Goal: Task Accomplishment & Management: Manage account settings

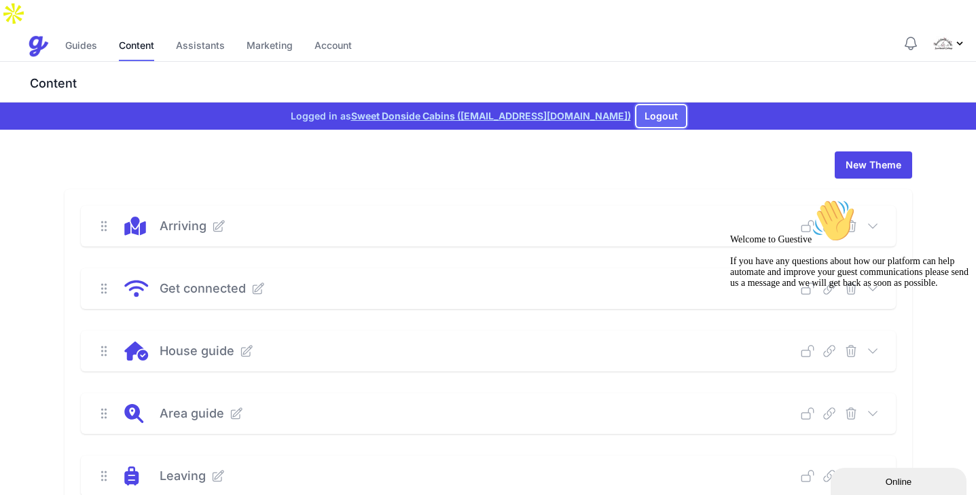
click at [654, 105] on button "Logout" at bounding box center [661, 116] width 50 height 22
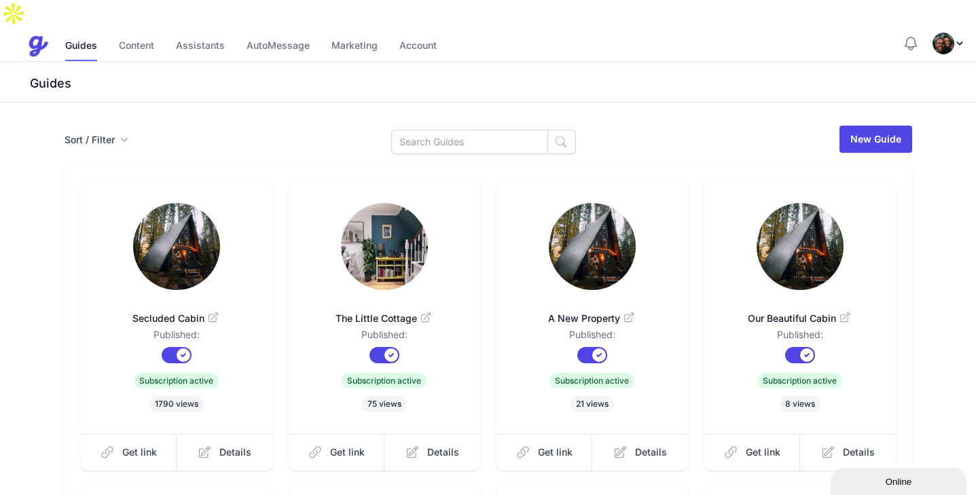
click at [944, 33] on img "Profile Menu" at bounding box center [943, 44] width 22 height 22
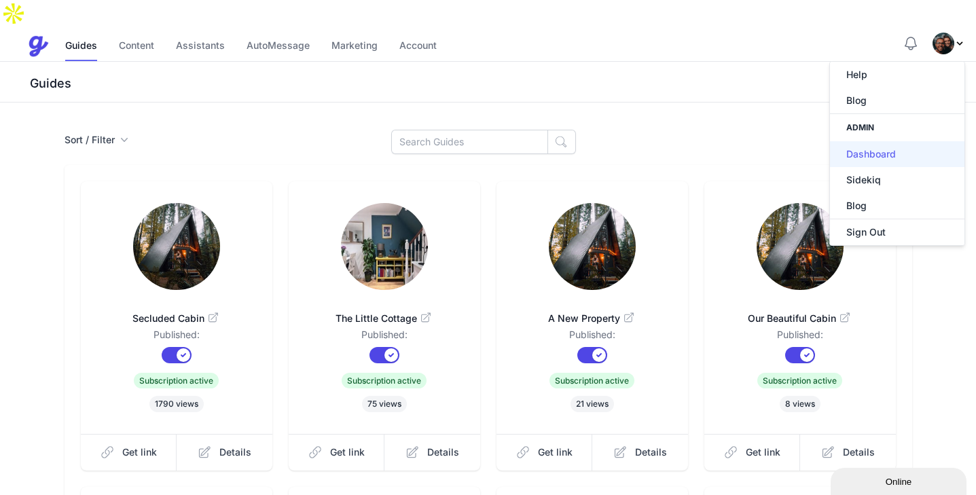
click at [878, 141] on link "Dashboard" at bounding box center [897, 154] width 134 height 26
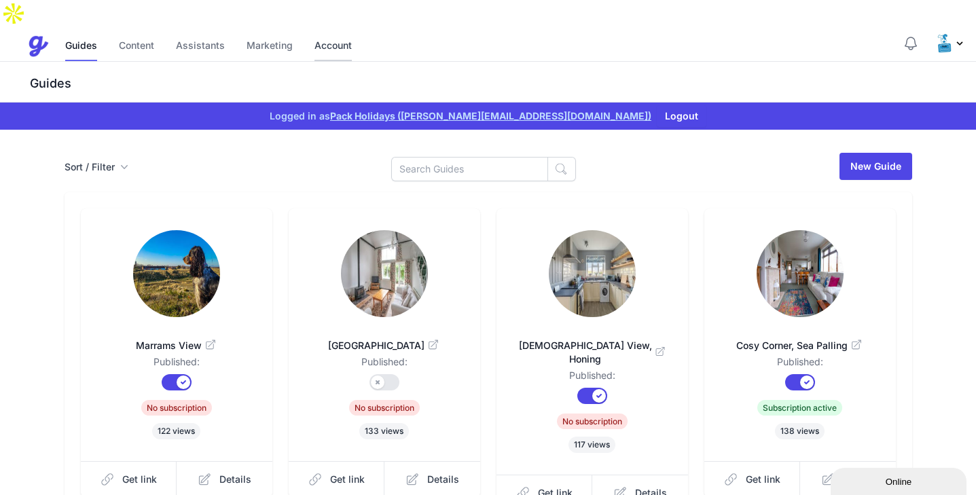
click at [328, 32] on link "Account" at bounding box center [332, 46] width 37 height 29
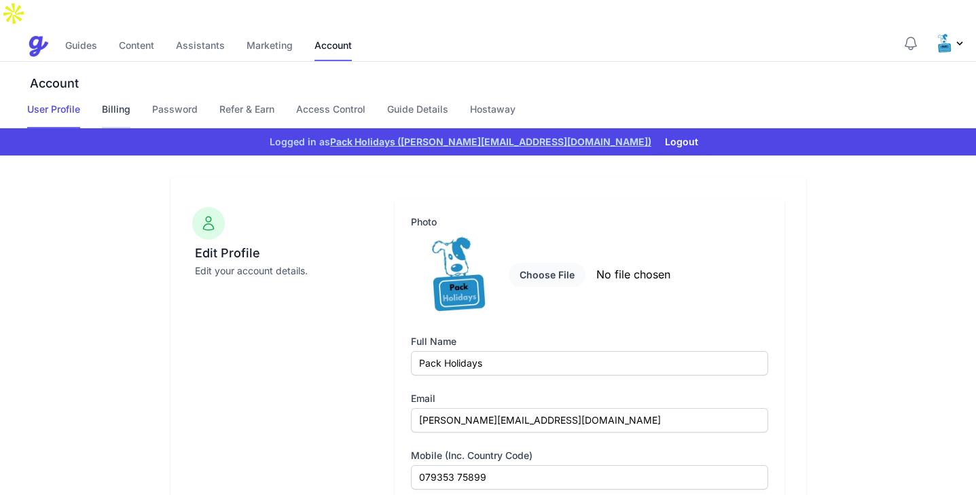
click at [122, 103] on link "Billing" at bounding box center [116, 116] width 29 height 26
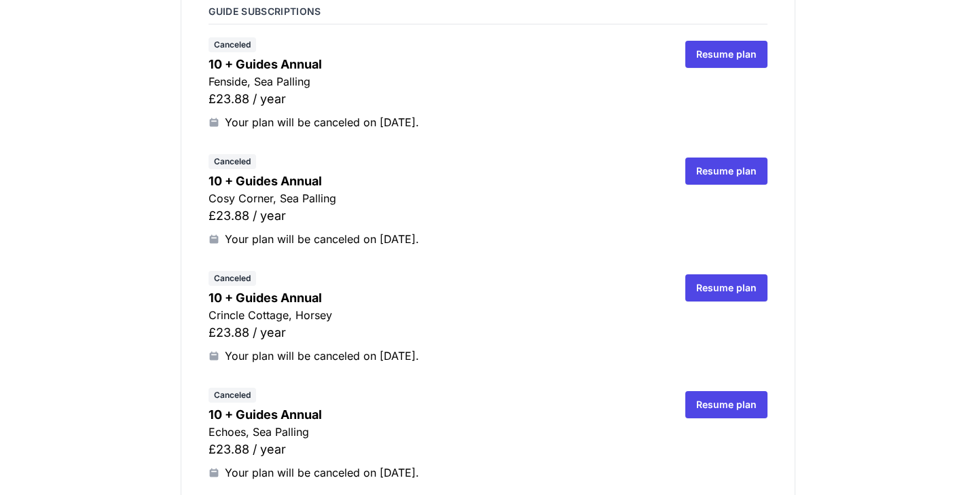
scroll to position [238, 0]
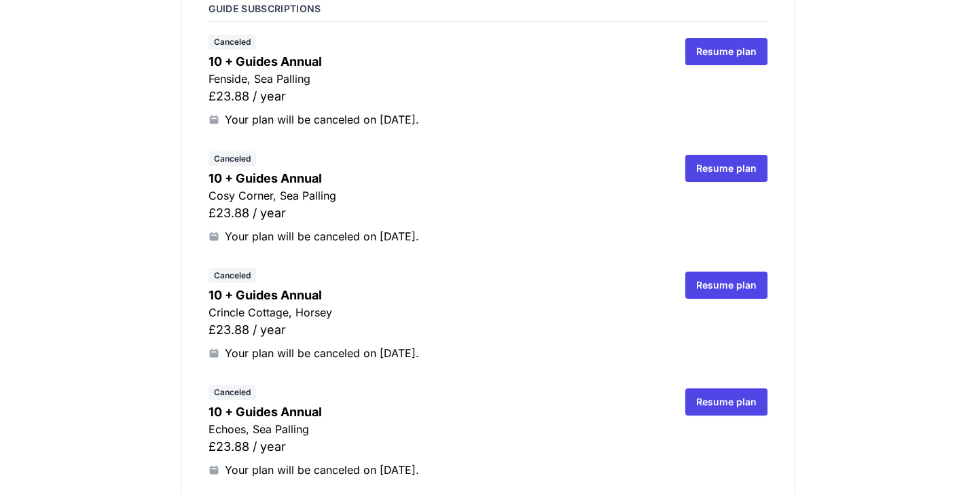
drag, startPoint x: 377, startPoint y: 209, endPoint x: 445, endPoint y: 211, distance: 68.6
click at [445, 228] on div "Your plan will be canceled on July 25, 2026." at bounding box center [435, 236] width 455 height 16
click at [439, 228] on div "Your plan will be canceled on [DATE]." at bounding box center [435, 236] width 455 height 16
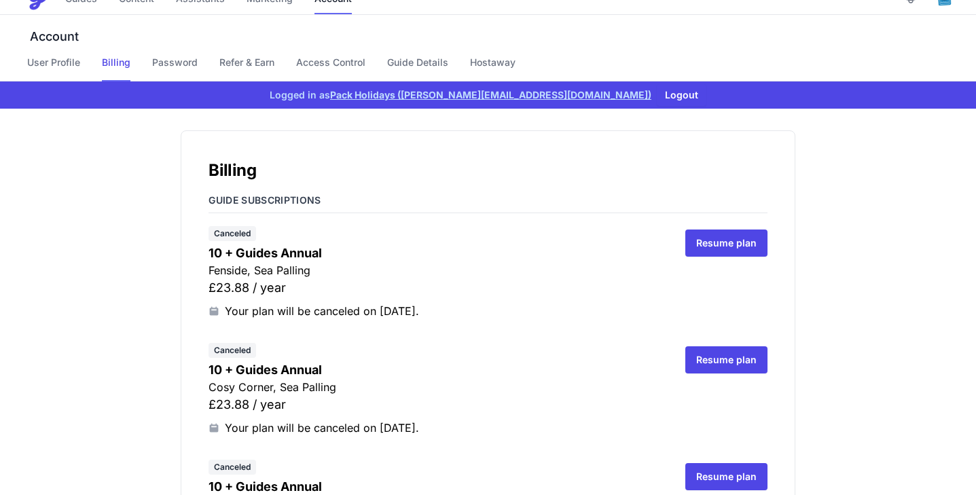
scroll to position [0, 0]
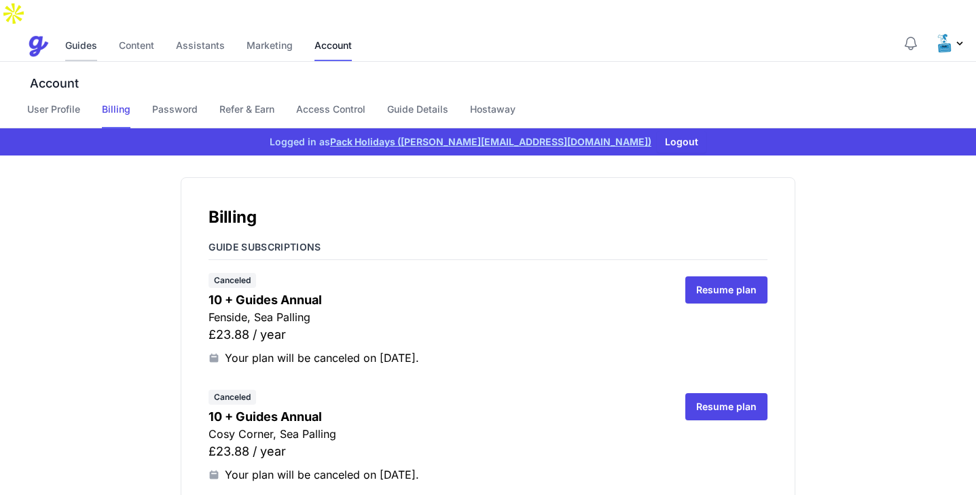
click at [89, 32] on link "Guides" at bounding box center [81, 46] width 32 height 29
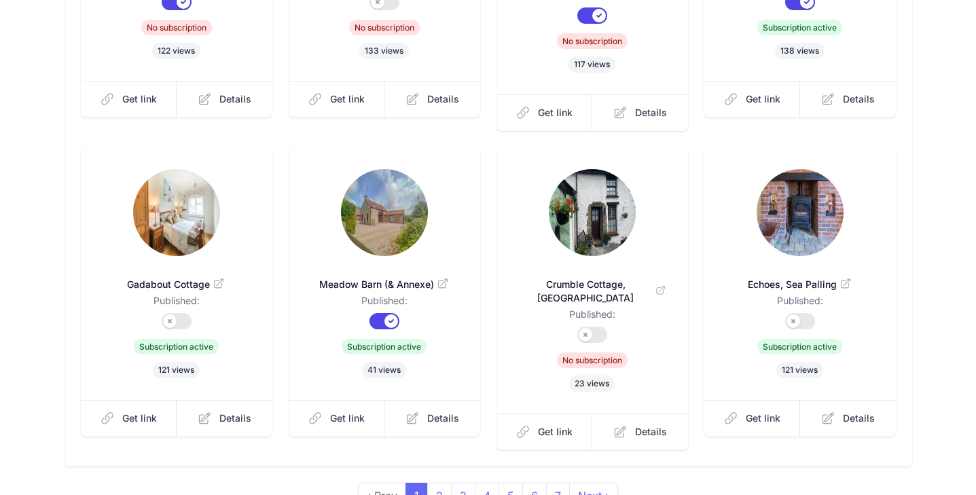
scroll to position [411, 0]
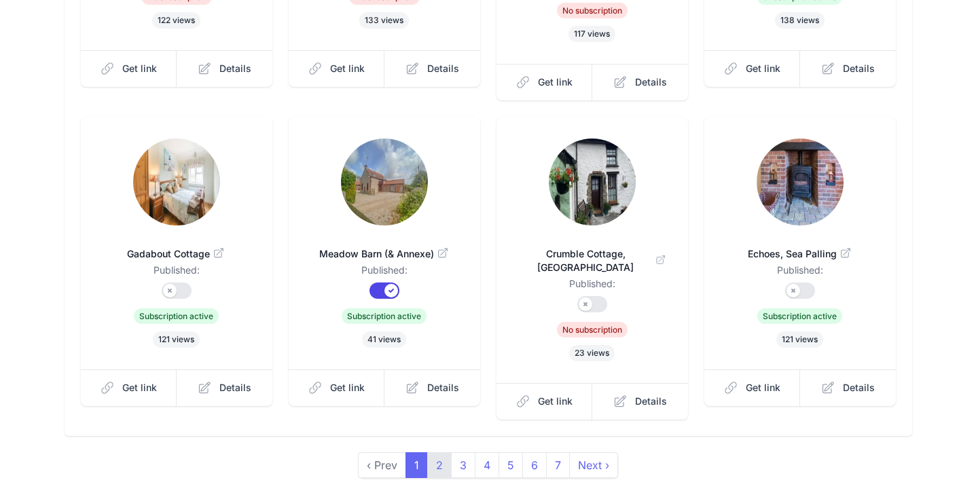
click at [439, 452] on link "2" at bounding box center [439, 465] width 24 height 26
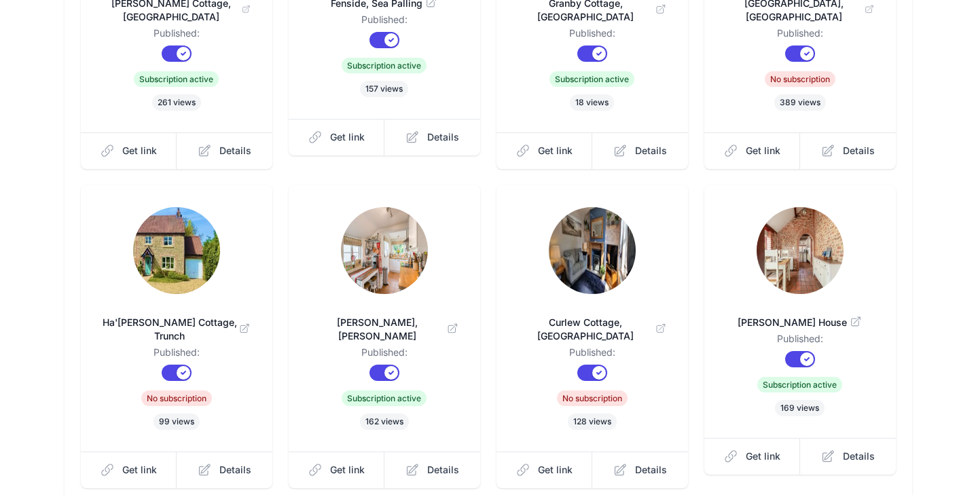
scroll to position [368, 0]
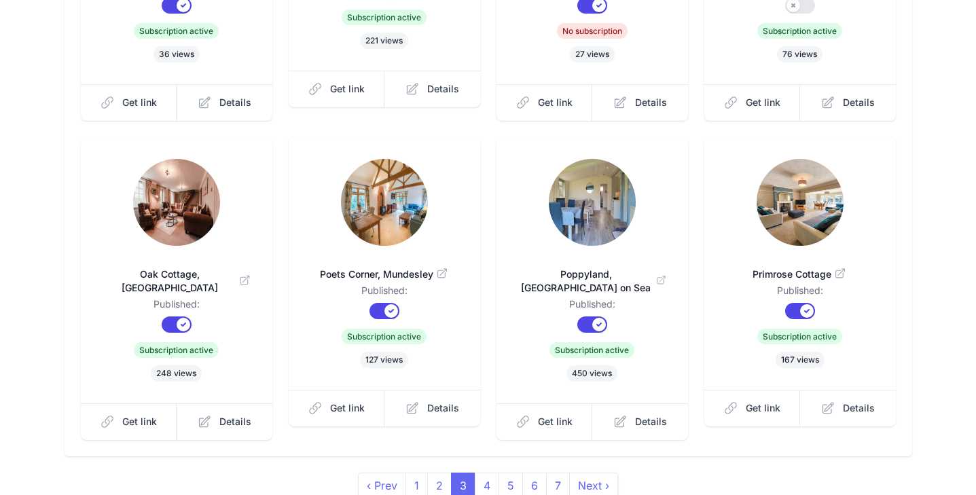
scroll to position [424, 0]
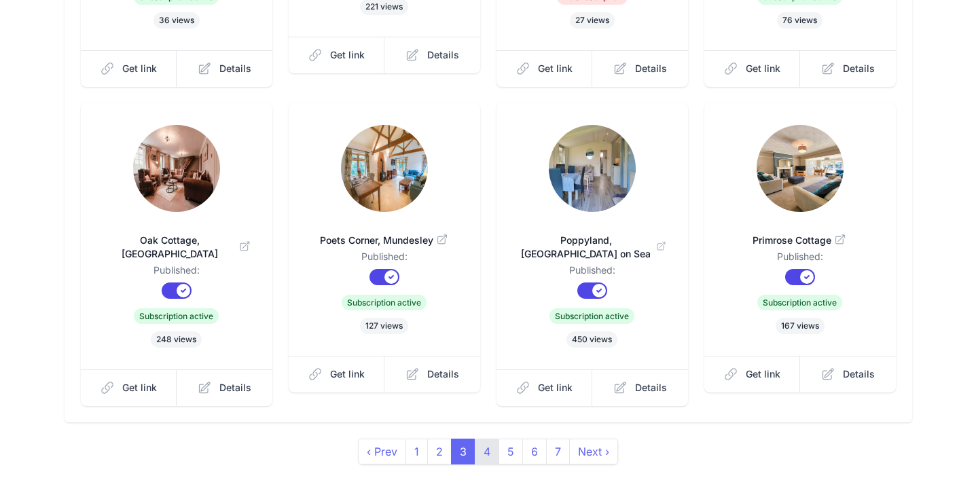
click at [487, 439] on link "4" at bounding box center [487, 452] width 24 height 26
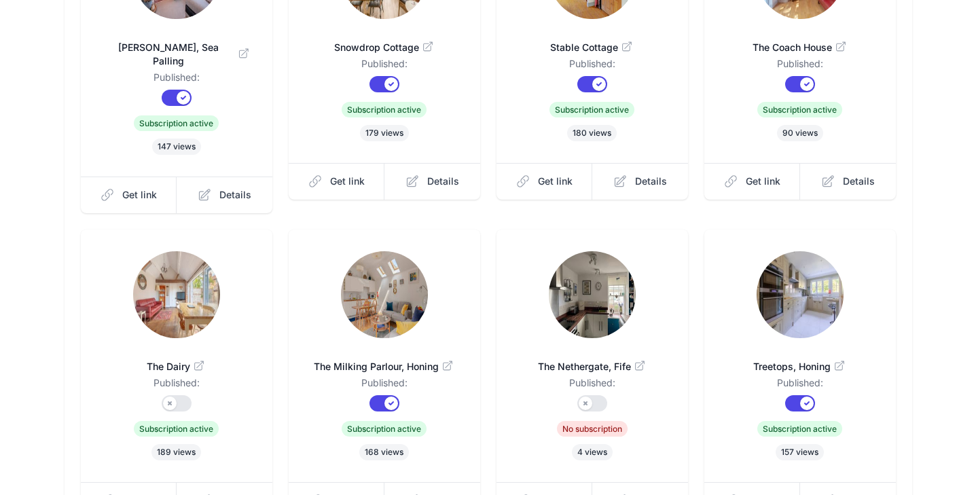
scroll to position [410, 0]
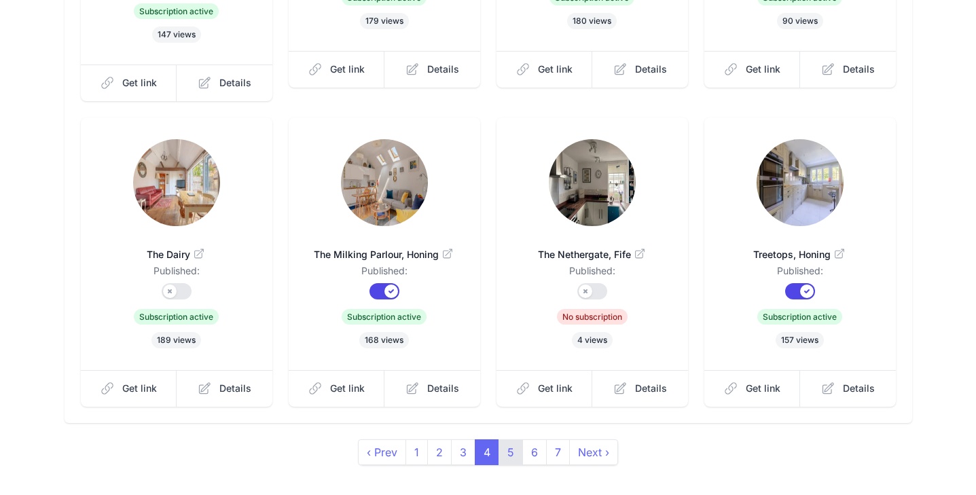
click at [511, 439] on link "5" at bounding box center [510, 452] width 24 height 26
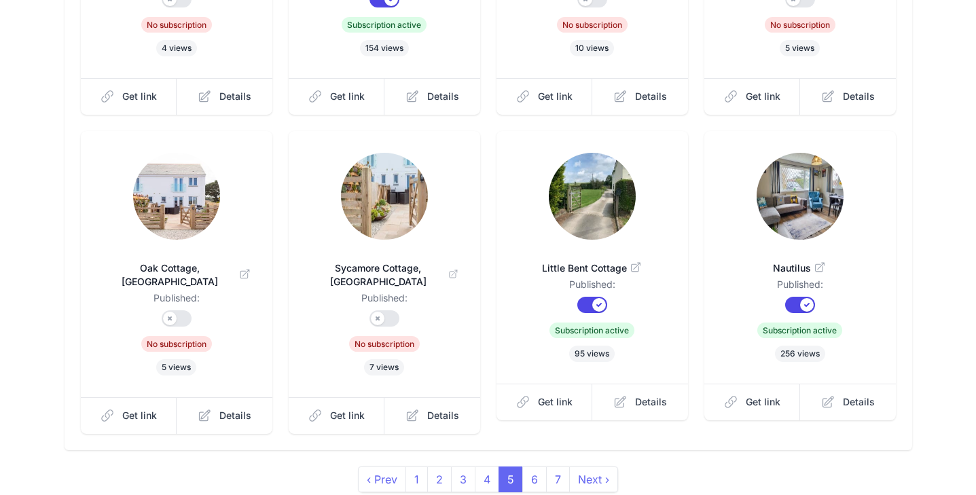
scroll to position [411, 0]
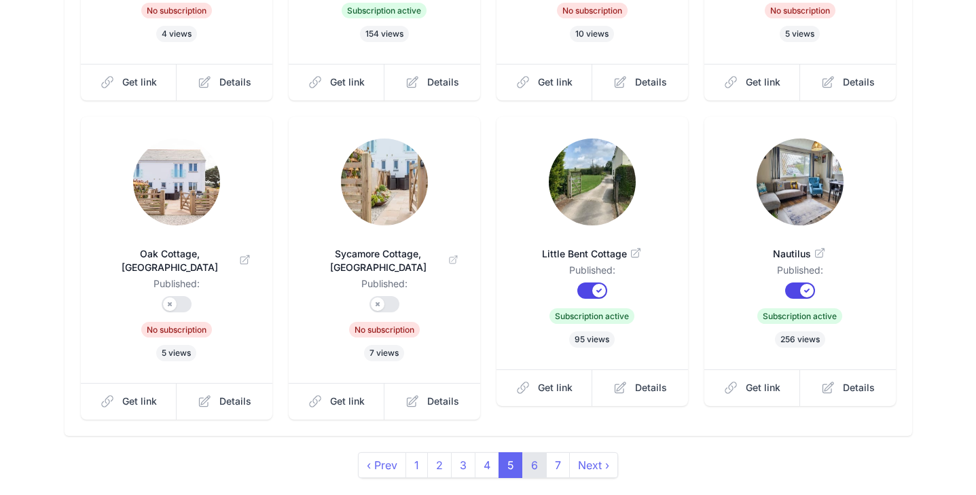
click at [534, 452] on link "6" at bounding box center [534, 465] width 24 height 26
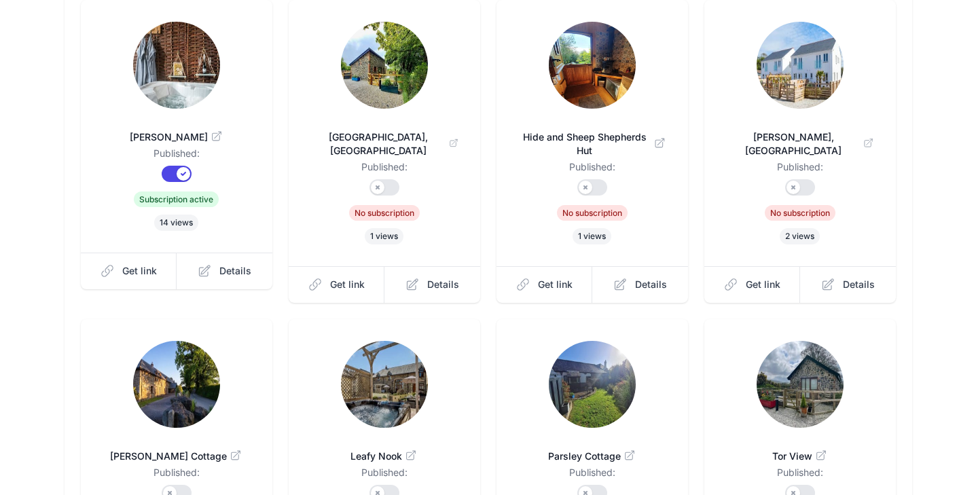
scroll to position [424, 0]
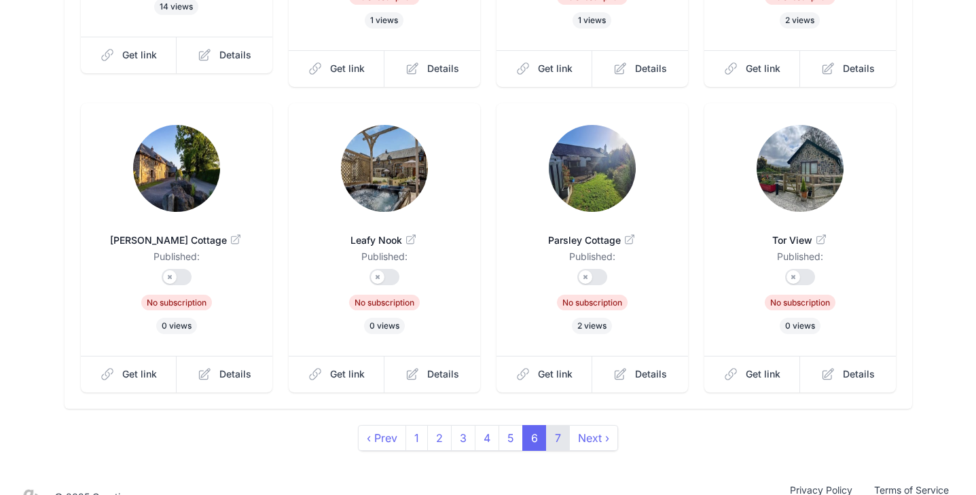
click at [554, 425] on link "7" at bounding box center [558, 438] width 24 height 26
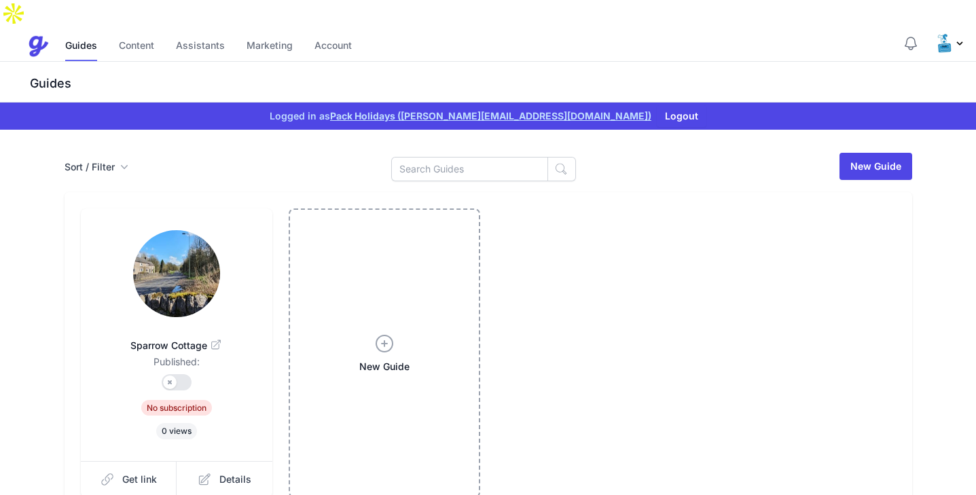
scroll to position [105, 0]
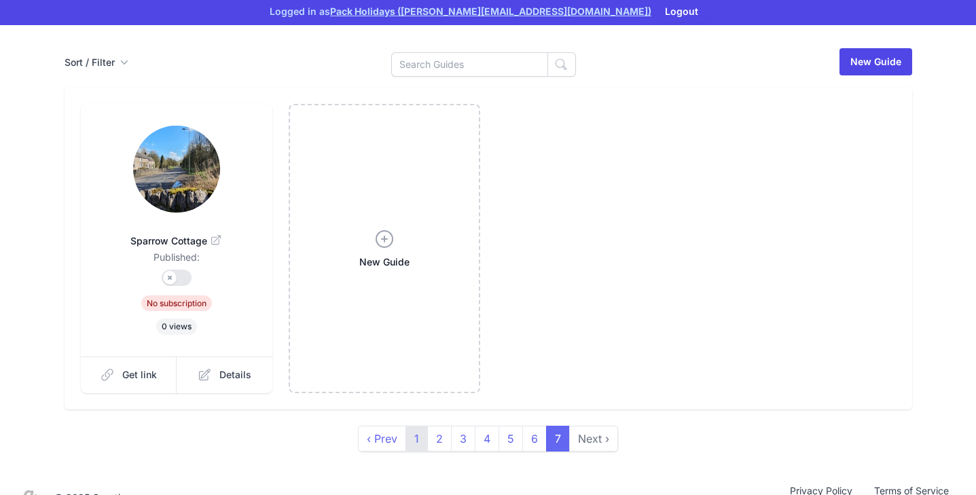
click at [411, 426] on link "1" at bounding box center [416, 439] width 22 height 26
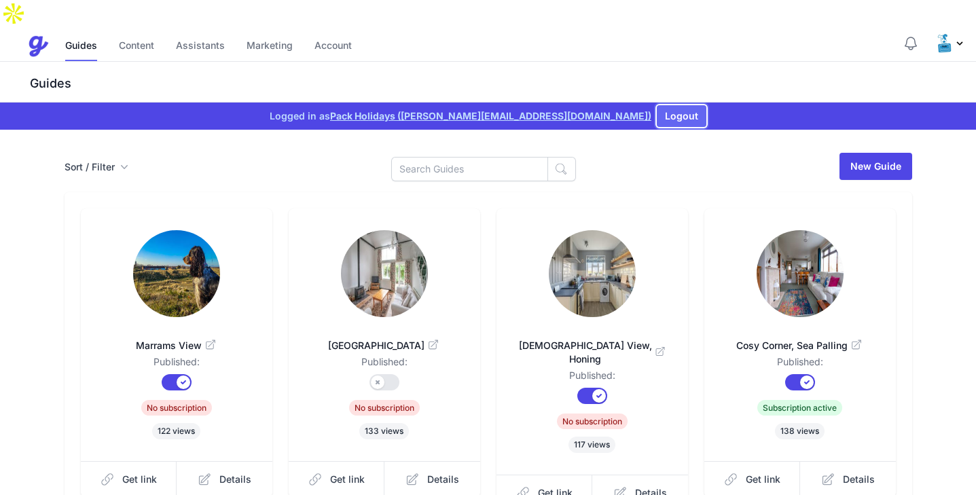
click at [656, 105] on button "Logout" at bounding box center [681, 116] width 50 height 22
click at [345, 32] on link "Account" at bounding box center [332, 46] width 37 height 29
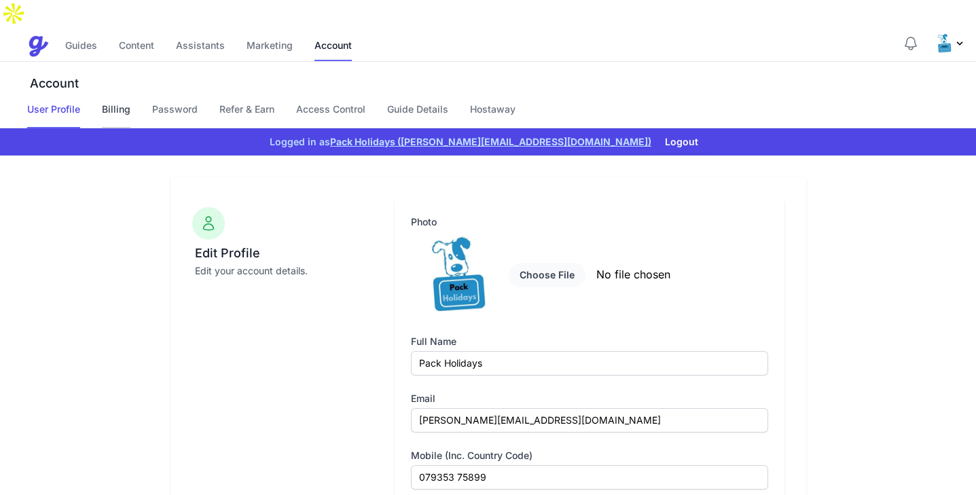
click at [122, 103] on link "Billing" at bounding box center [116, 116] width 29 height 26
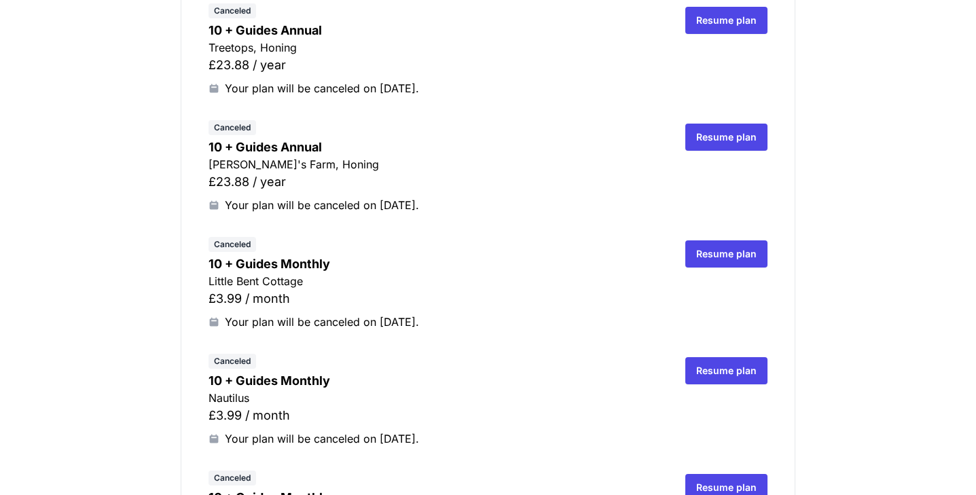
scroll to position [2710, 0]
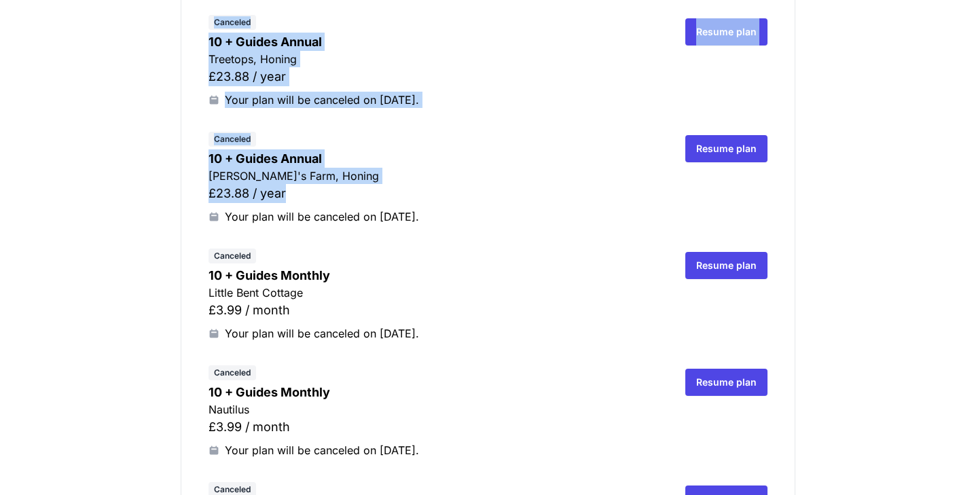
drag, startPoint x: 206, startPoint y: 137, endPoint x: 466, endPoint y: 184, distance: 263.5
click at [466, 208] on div "Your plan will be canceled on [DATE]." at bounding box center [435, 216] width 455 height 16
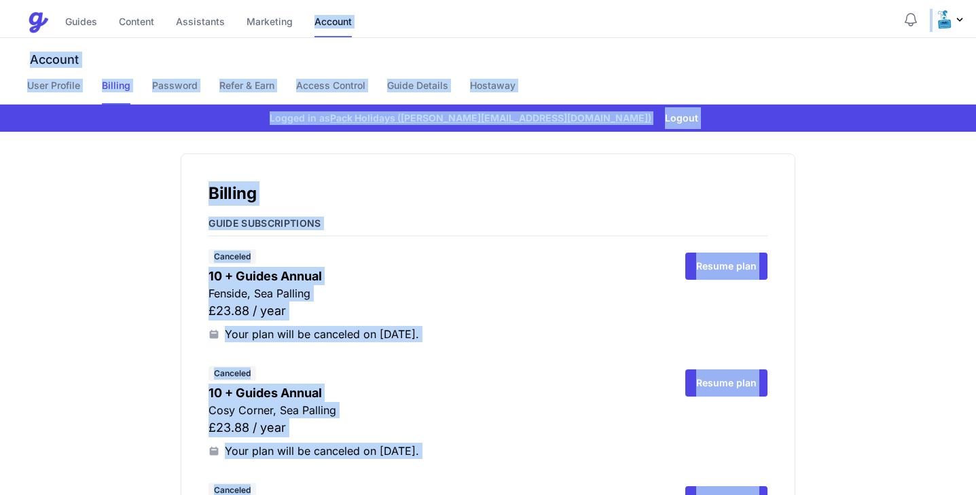
scroll to position [0, 0]
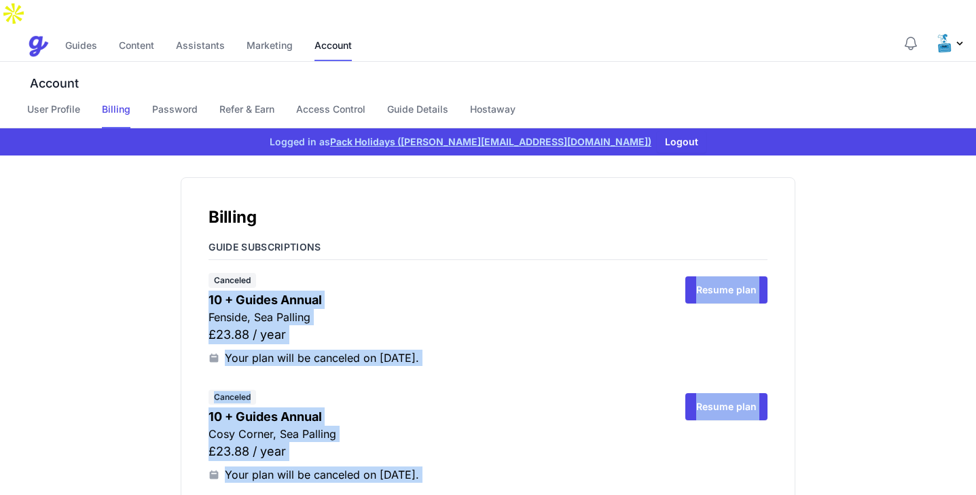
drag, startPoint x: 470, startPoint y: 185, endPoint x: 208, endPoint y: 273, distance: 277.1
copy div "05 + Loremi Dolors Ametcon, Adi Elitsed £01.24 / doei Temp inci utla et dolorem…"
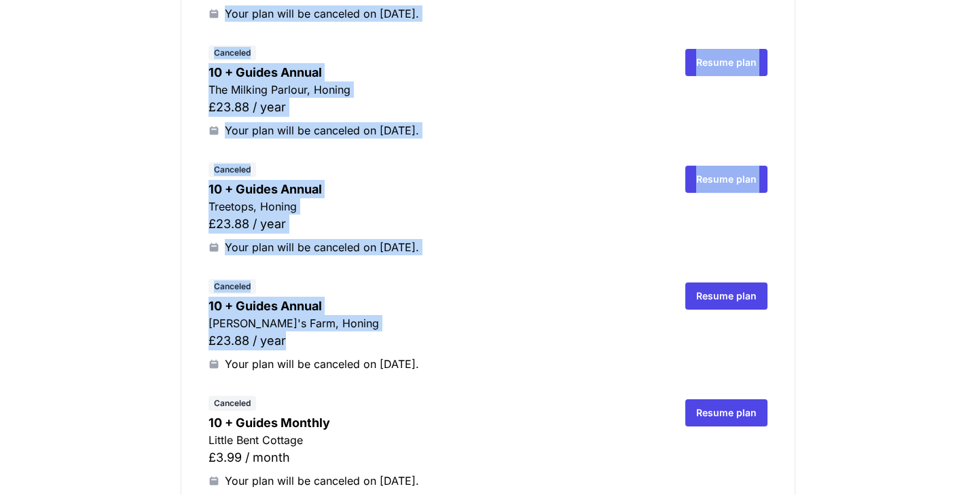
scroll to position [2550, 0]
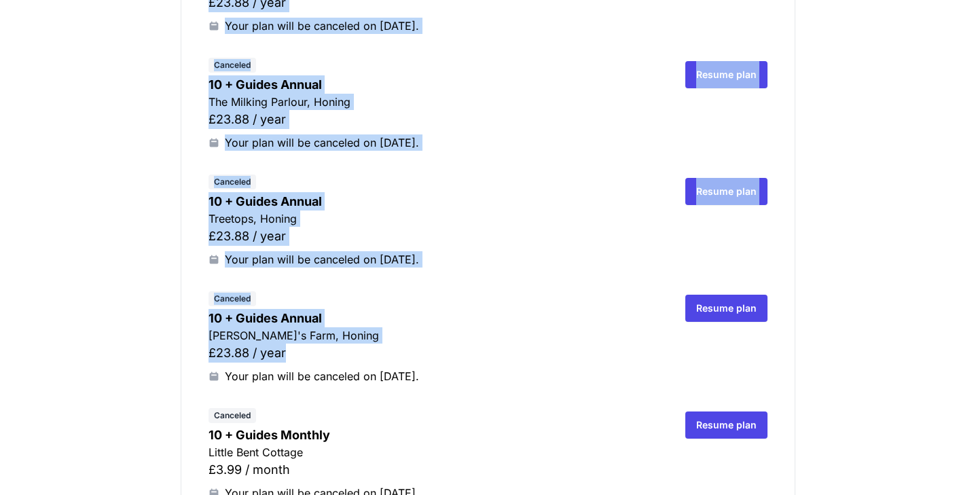
drag, startPoint x: 297, startPoint y: 329, endPoint x: 207, endPoint y: 401, distance: 114.9
copy div "49 + Loremi Dolorsi Ametco Adip Elitsed £7.36 / doeiu Temp inci utla et dolorem…"
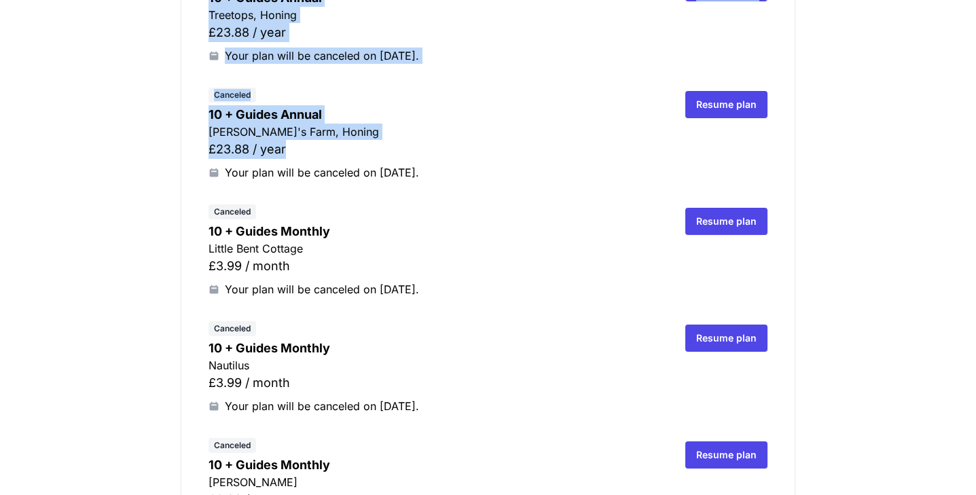
copy div "49 + Loremi Dolorsi Ametco Adip Elitsed £7.36 / doeiu Temp inci utla et dolorem…"
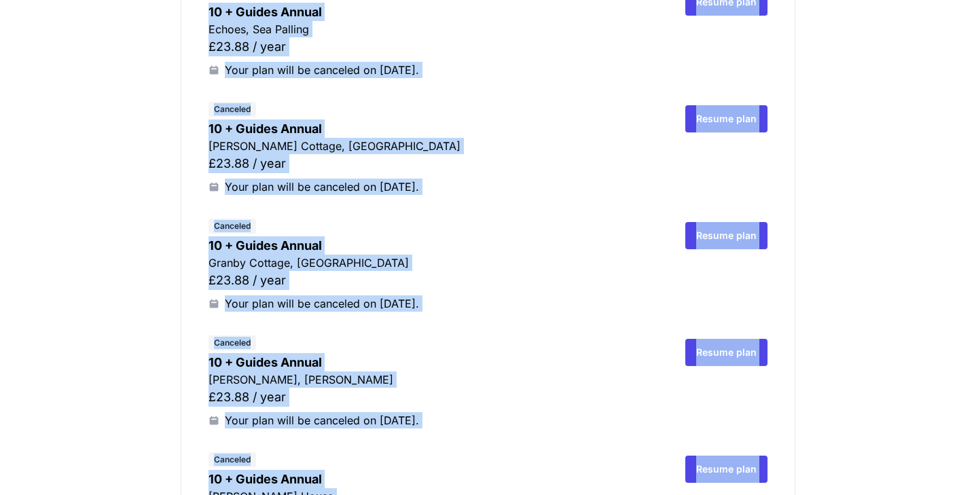
scroll to position [0, 0]
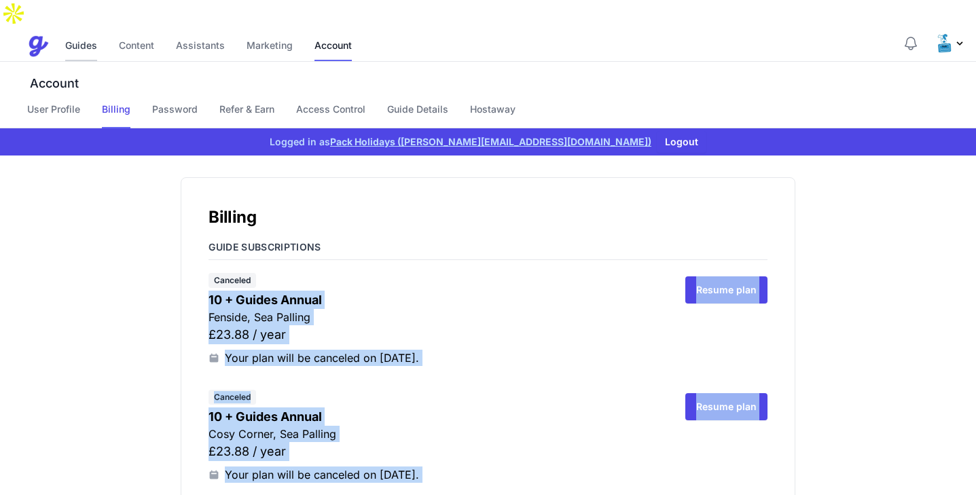
click at [83, 32] on link "Guides" at bounding box center [81, 46] width 32 height 29
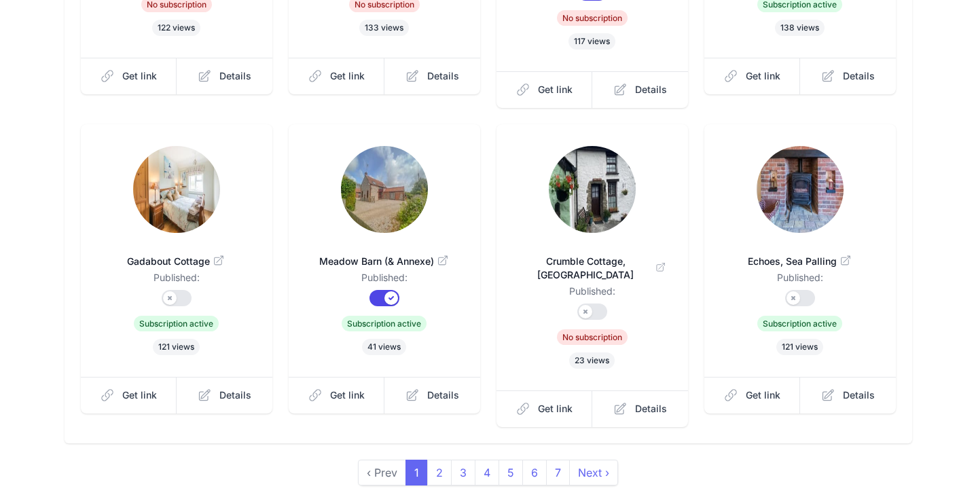
scroll to position [411, 0]
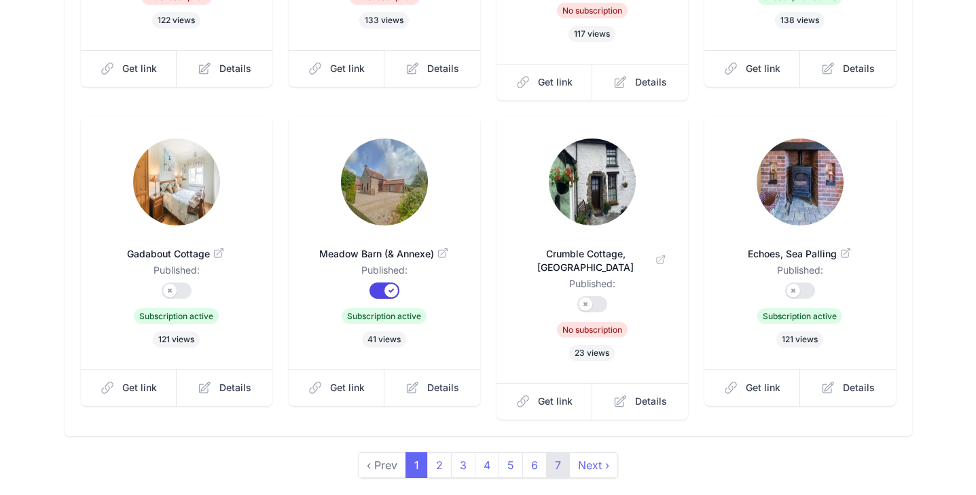
click at [552, 452] on link "7" at bounding box center [558, 465] width 24 height 26
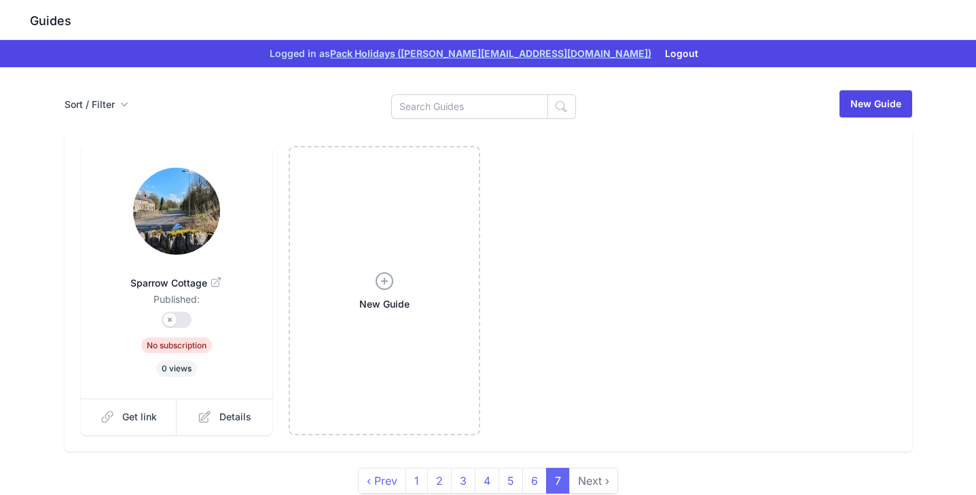
scroll to position [105, 0]
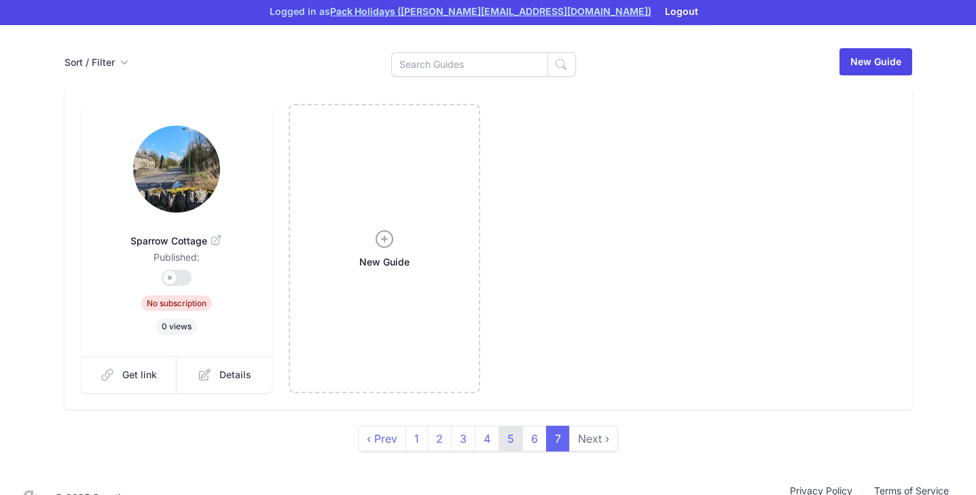
click at [506, 426] on link "5" at bounding box center [510, 439] width 24 height 26
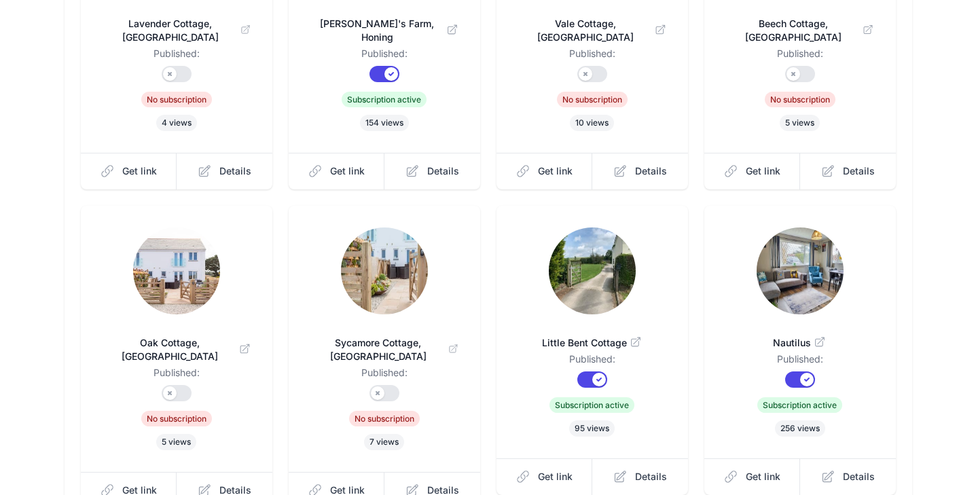
scroll to position [411, 0]
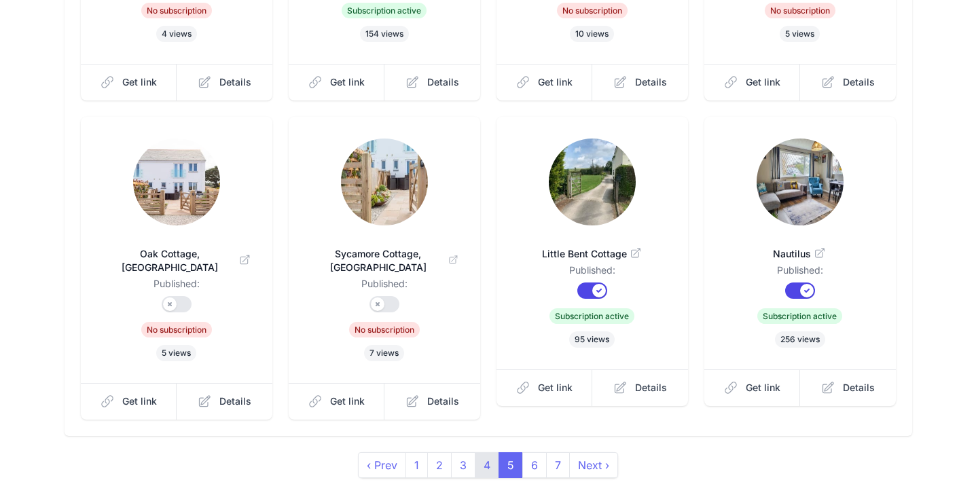
click at [483, 452] on link "4" at bounding box center [487, 465] width 24 height 26
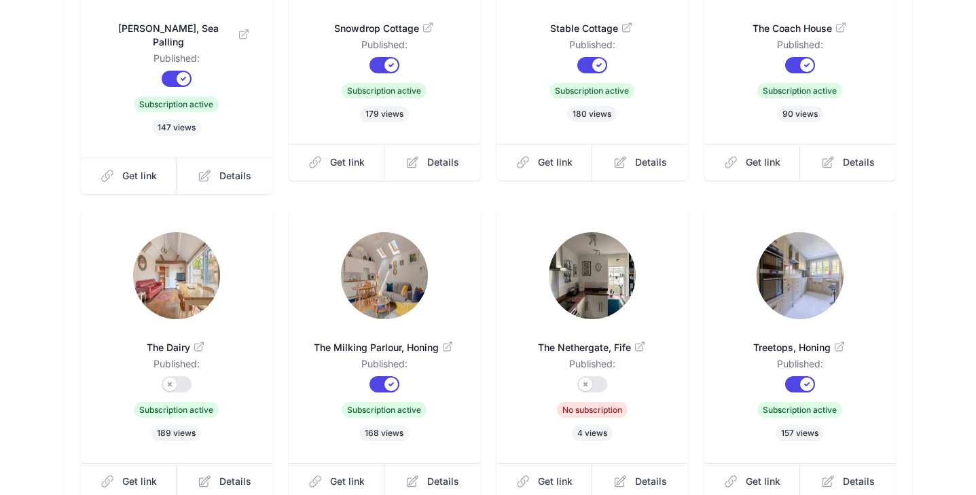
scroll to position [411, 0]
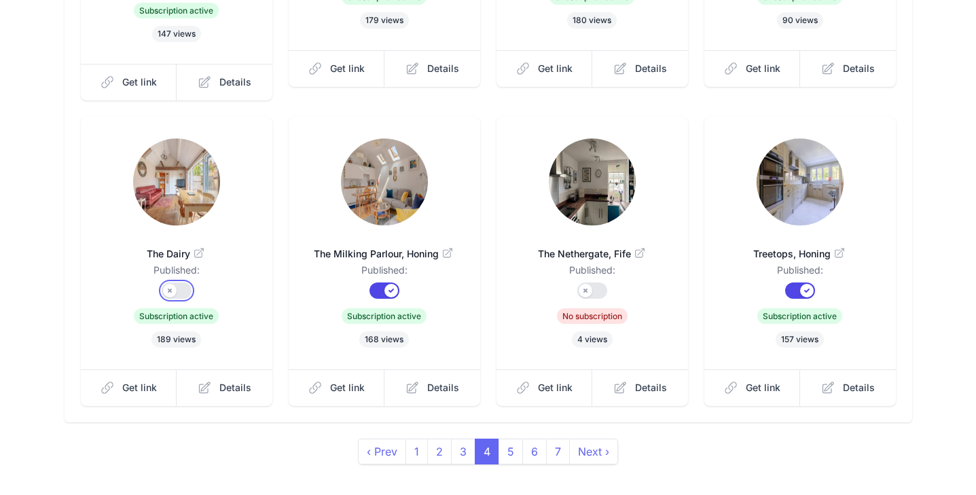
click at [176, 282] on button "Published?" at bounding box center [177, 290] width 30 height 16
click at [415, 439] on link "1" at bounding box center [416, 452] width 22 height 26
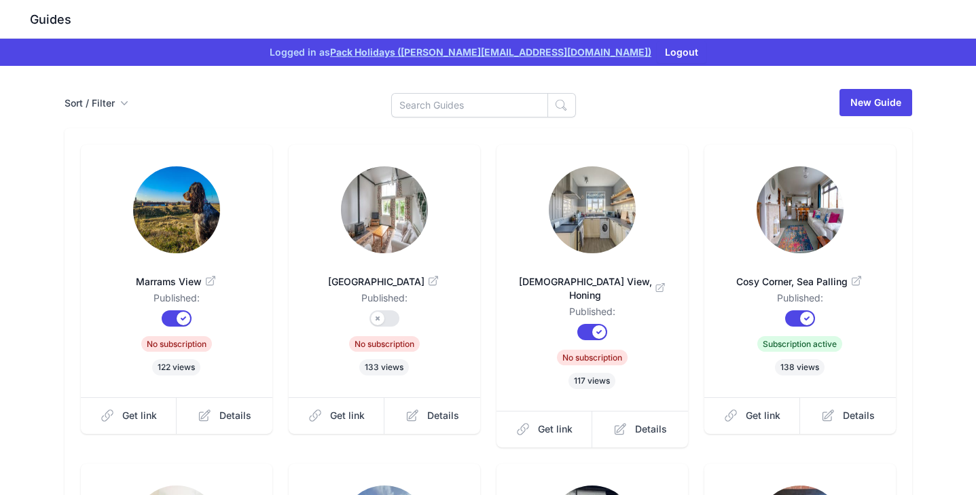
scroll to position [78, 0]
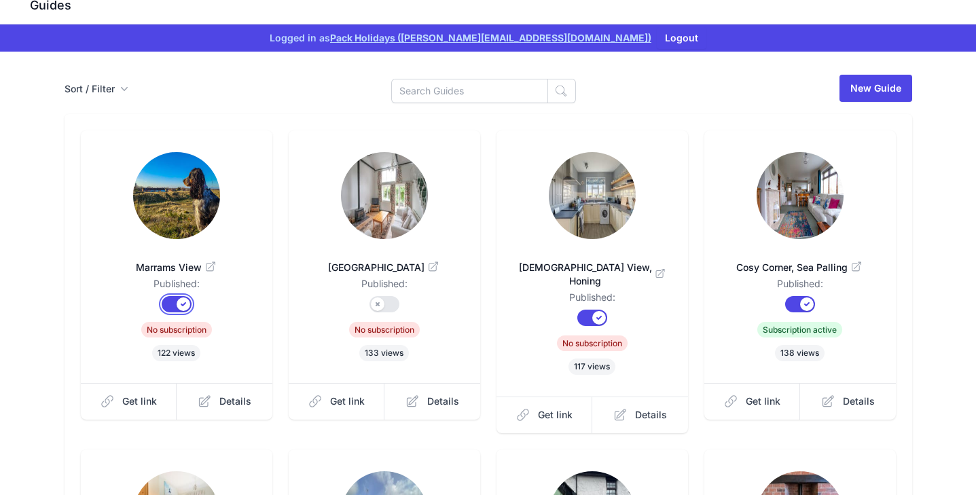
click at [171, 296] on button "Published?" at bounding box center [177, 304] width 30 height 16
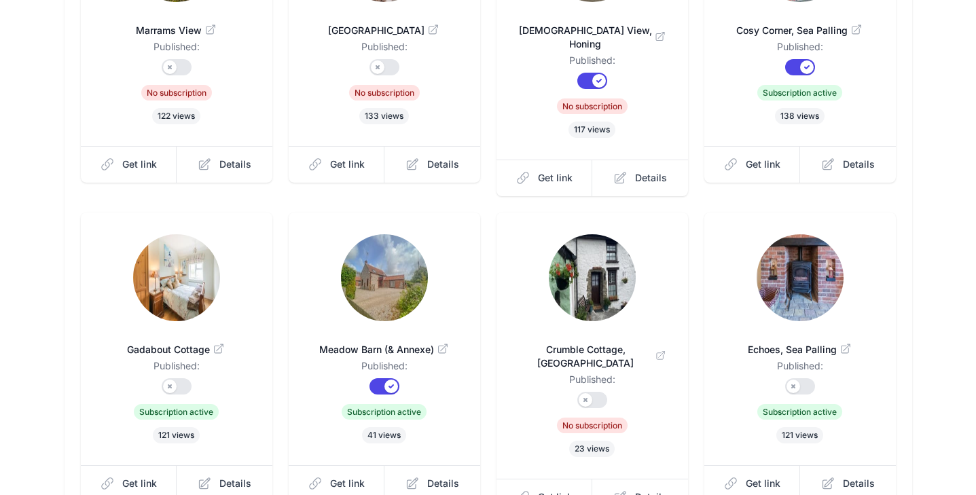
scroll to position [329, 0]
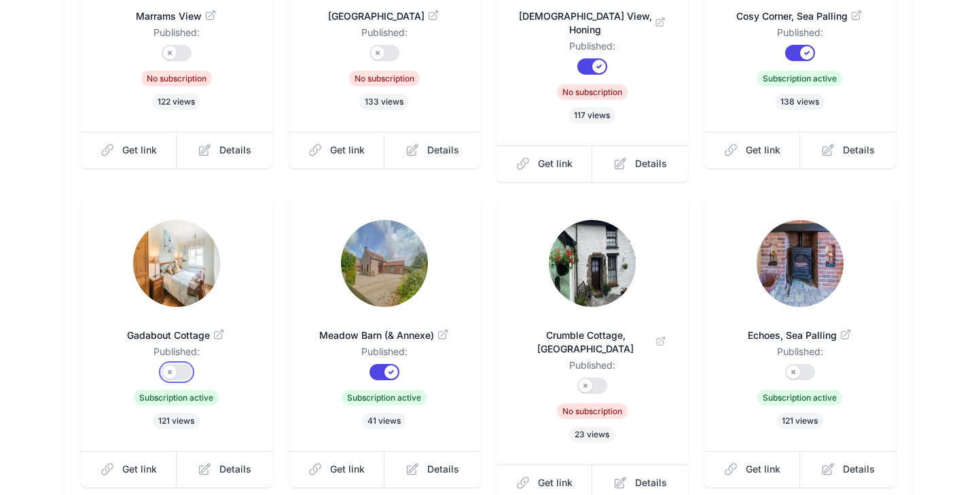
click at [174, 364] on button "Published?" at bounding box center [177, 372] width 30 height 16
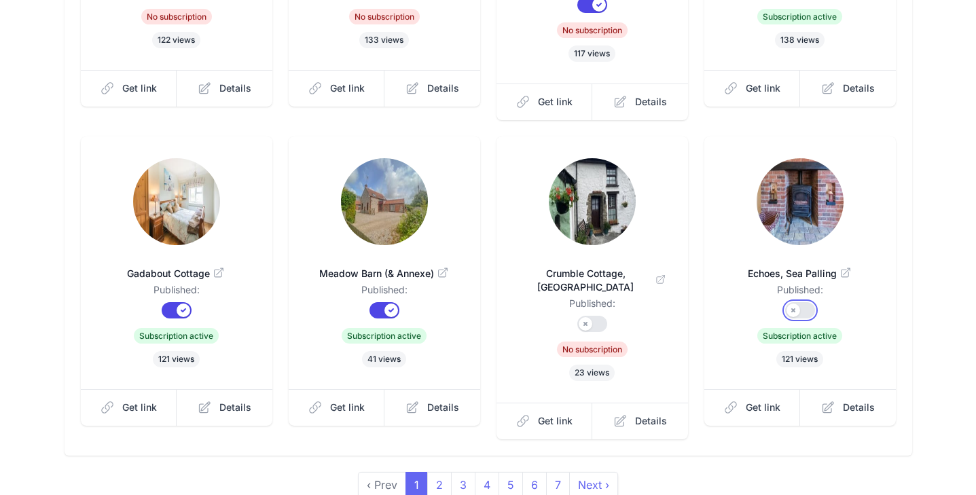
click at [804, 302] on button "Published?" at bounding box center [800, 310] width 30 height 16
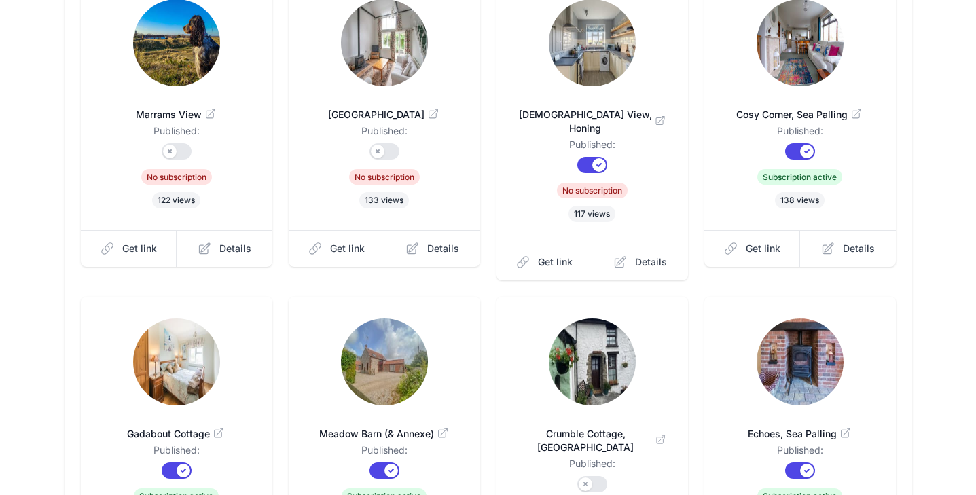
scroll to position [189, 0]
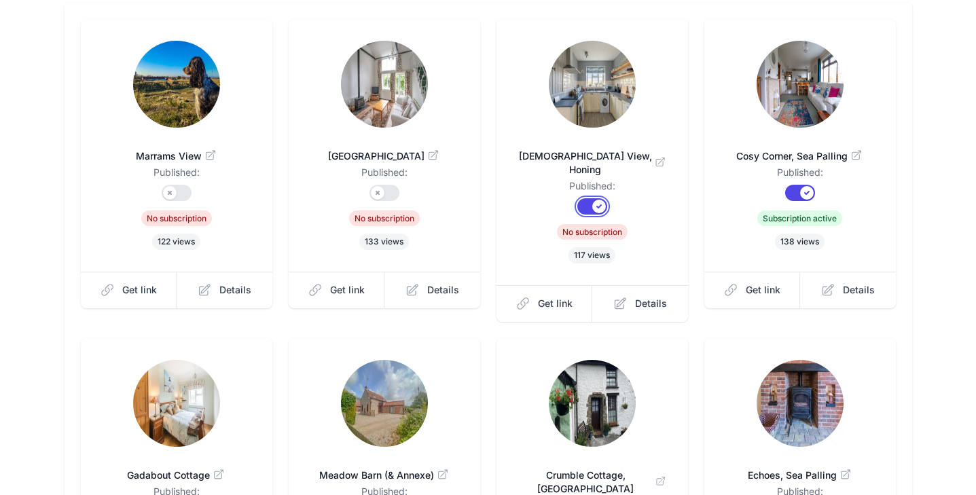
click at [592, 198] on button "Published?" at bounding box center [592, 206] width 30 height 16
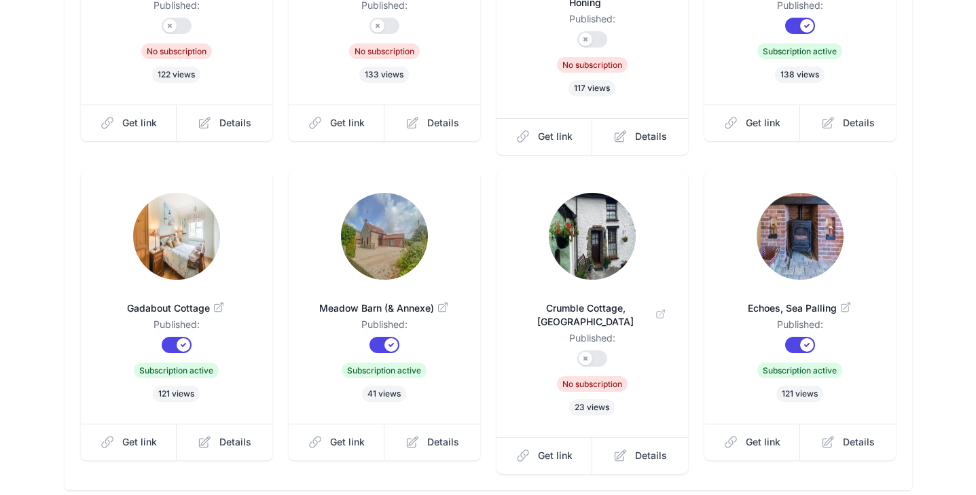
scroll to position [411, 0]
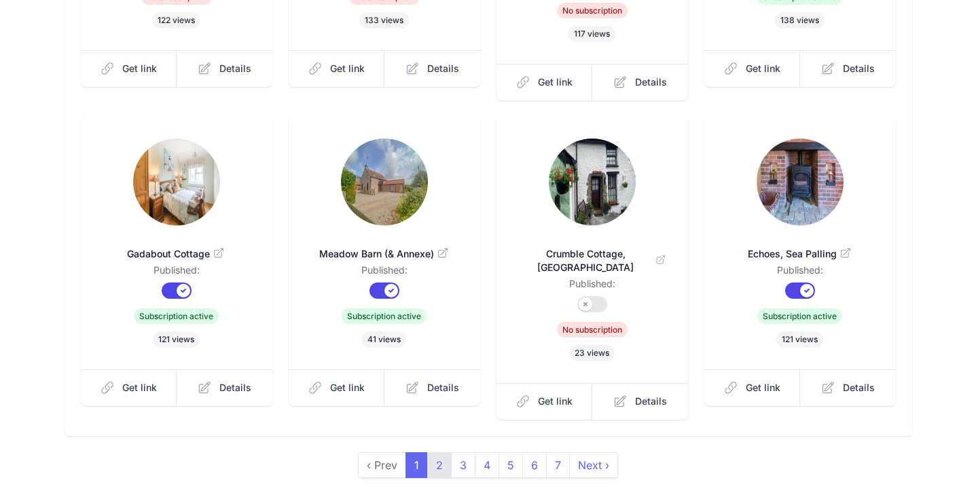
click at [438, 452] on link "2" at bounding box center [439, 465] width 24 height 26
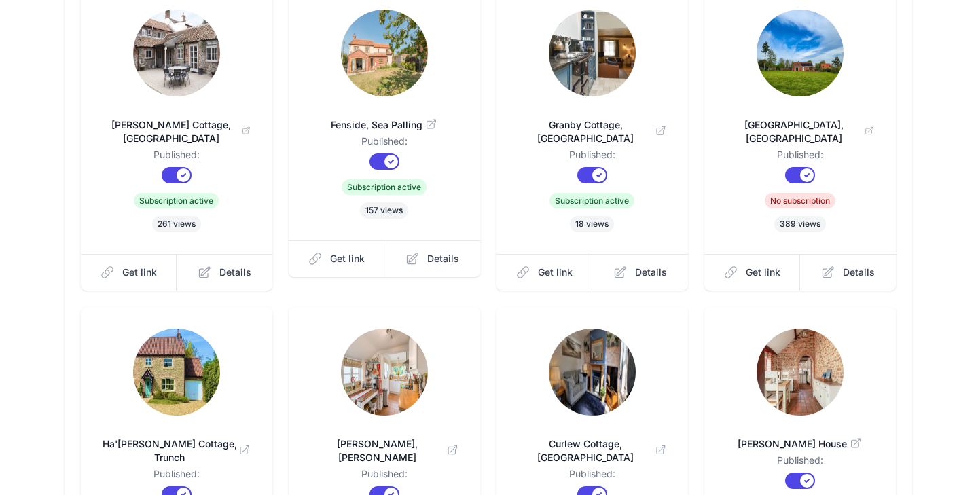
scroll to position [247, 0]
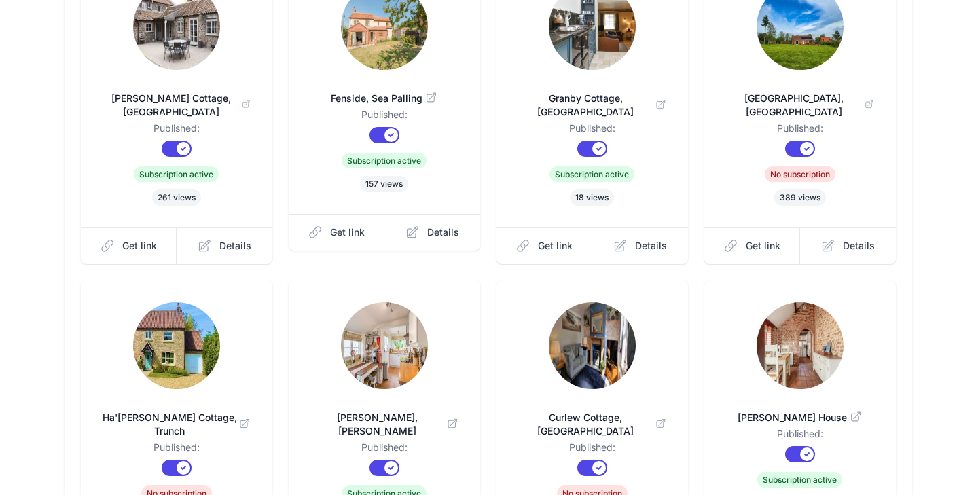
click at [807, 141] on form "Published?" at bounding box center [800, 150] width 148 height 19
click at [802, 141] on button "Published?" at bounding box center [800, 149] width 30 height 16
click at [601, 460] on button "Published?" at bounding box center [592, 468] width 30 height 16
click at [171, 460] on button "Published?" at bounding box center [177, 468] width 30 height 16
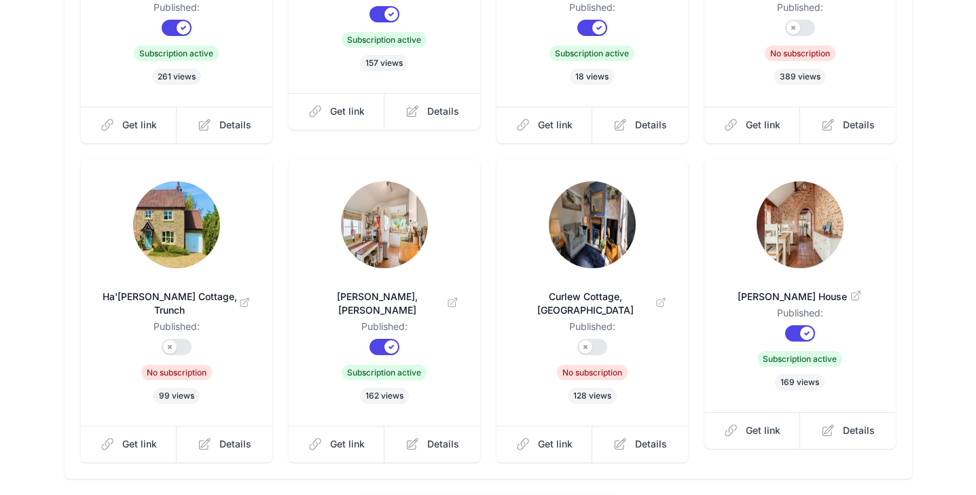
scroll to position [394, 0]
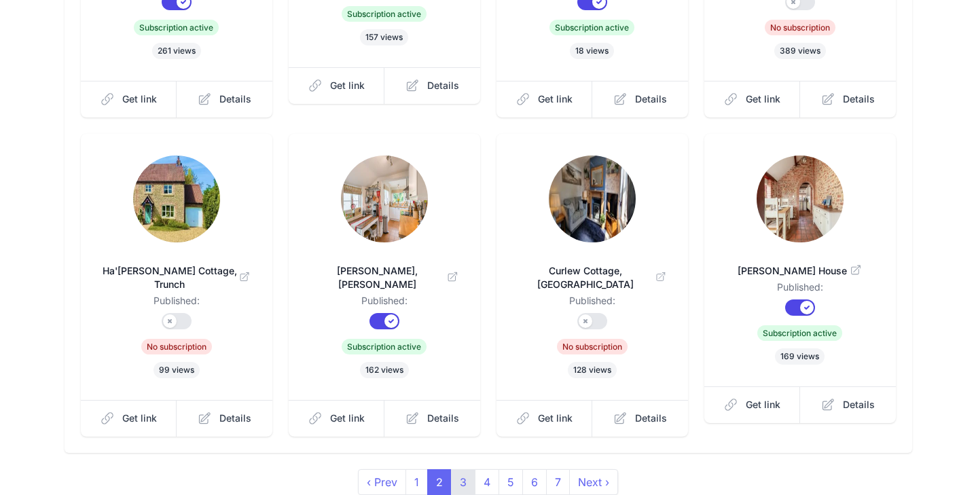
click at [462, 469] on link "3" at bounding box center [463, 482] width 24 height 26
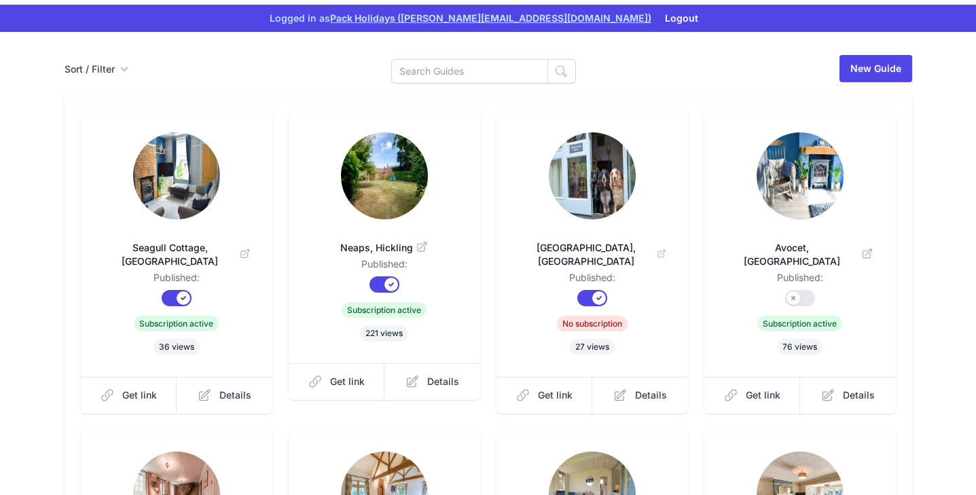
scroll to position [111, 0]
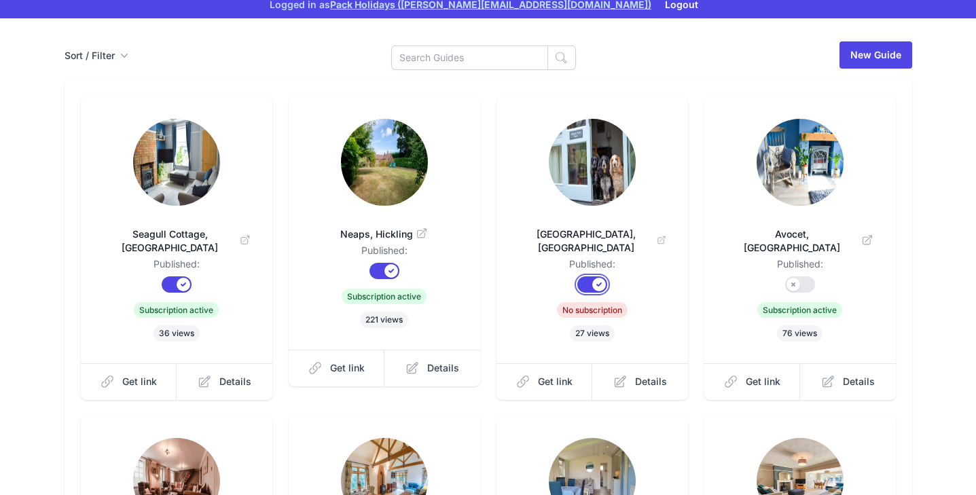
click at [595, 276] on button "Published?" at bounding box center [592, 284] width 30 height 16
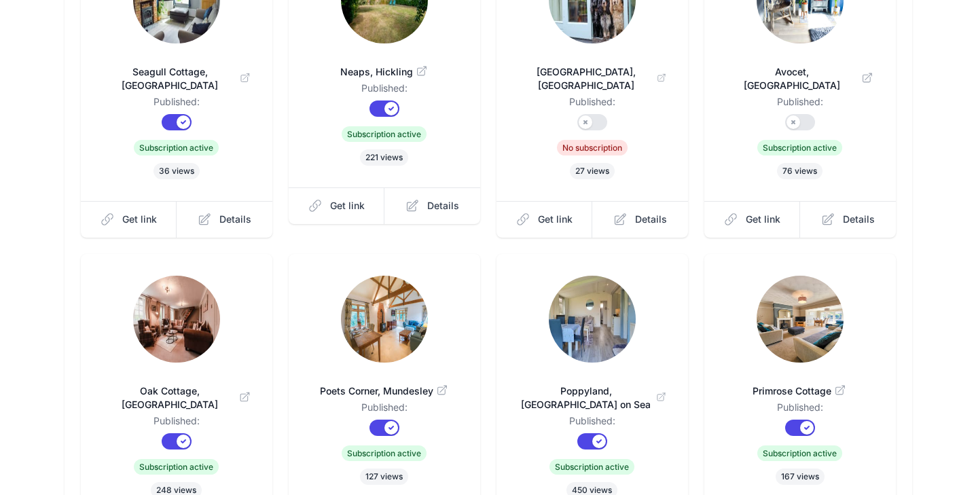
scroll to position [276, 0]
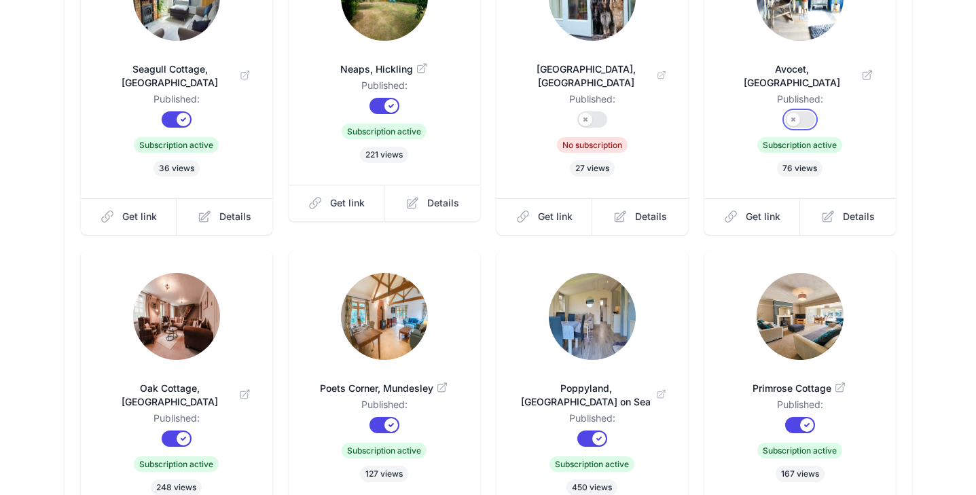
click at [802, 111] on button "Published?" at bounding box center [800, 119] width 30 height 16
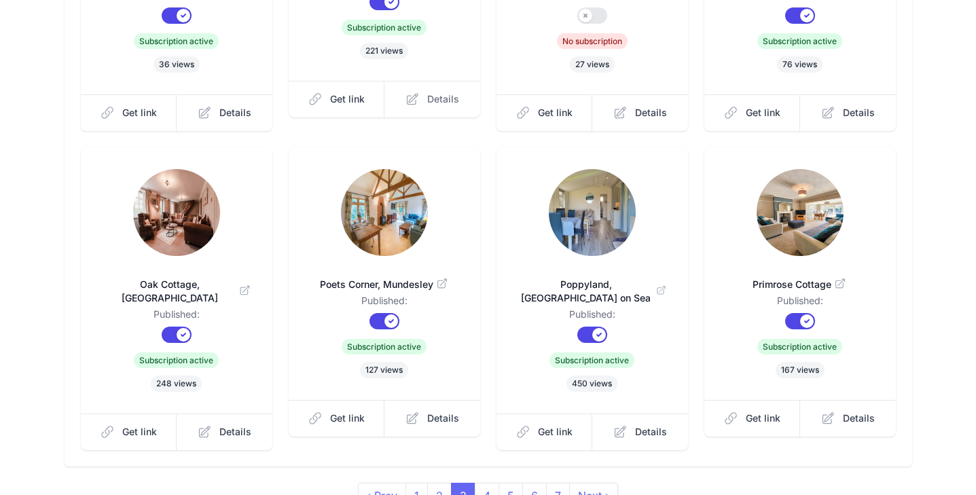
scroll to position [404, 0]
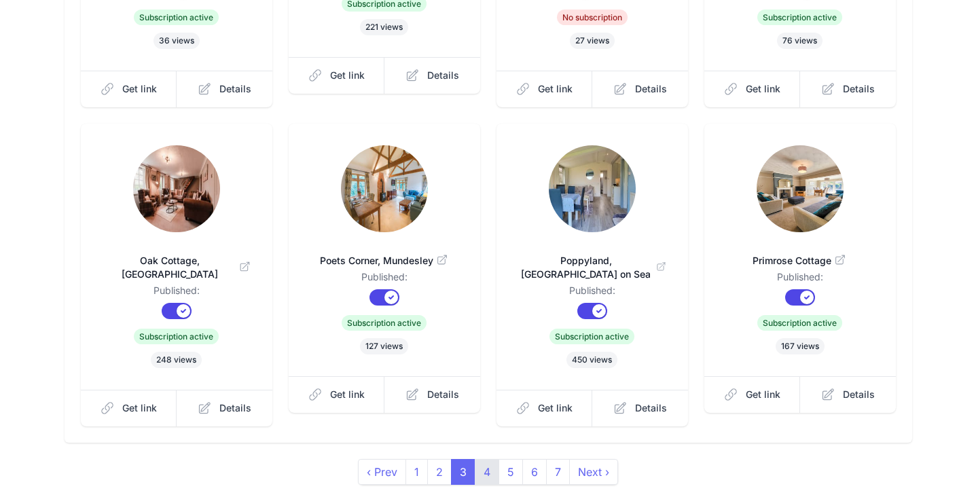
click at [489, 459] on link "4" at bounding box center [487, 472] width 24 height 26
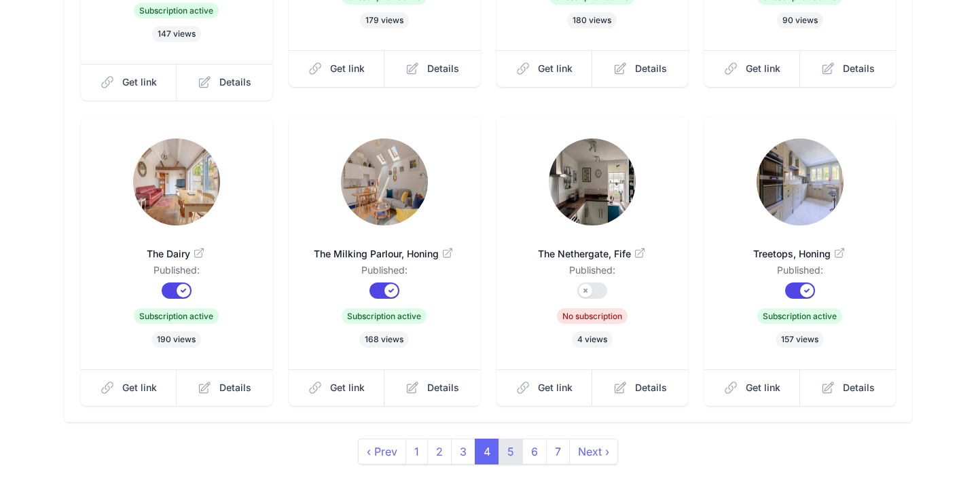
click at [508, 439] on link "5" at bounding box center [510, 452] width 24 height 26
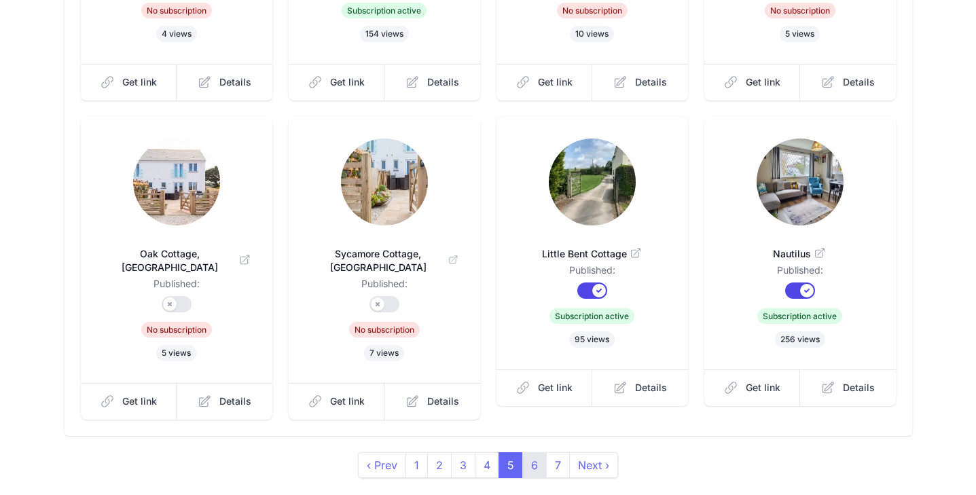
click at [532, 452] on link "6" at bounding box center [534, 465] width 24 height 26
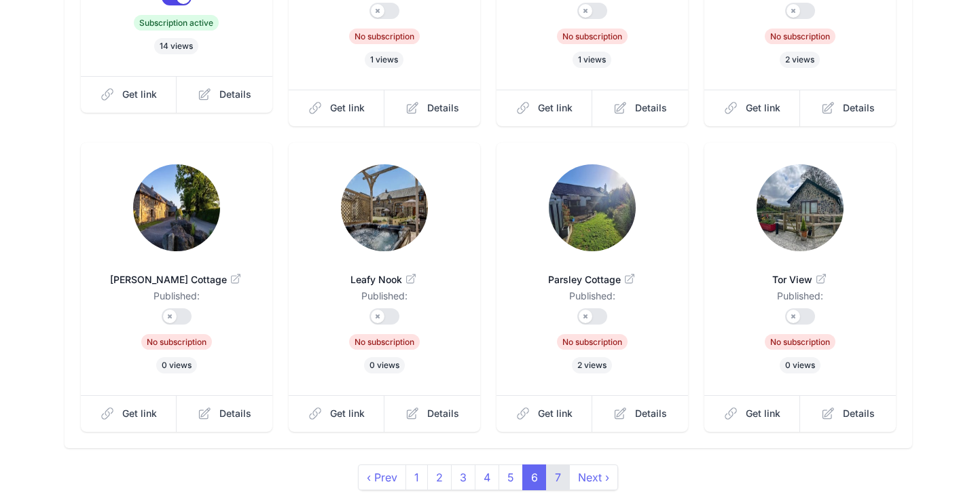
click at [553, 464] on link "7" at bounding box center [558, 477] width 24 height 26
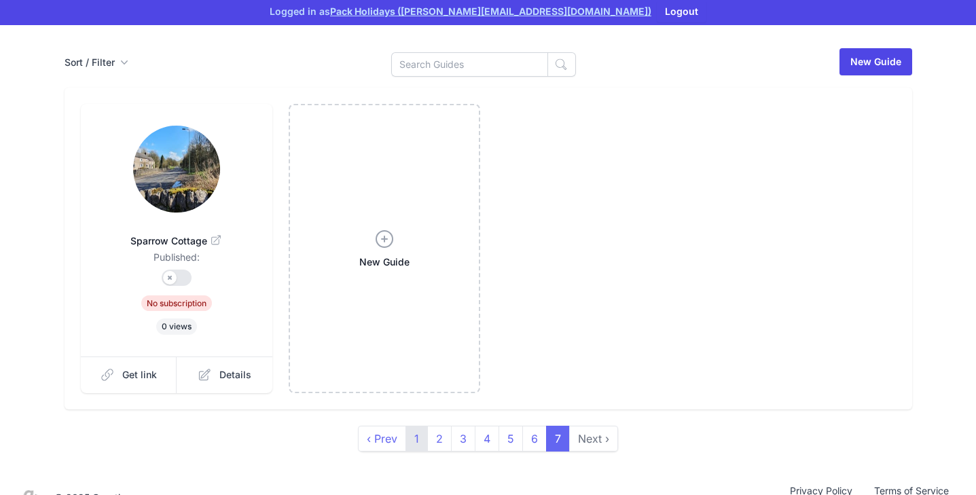
click at [413, 426] on link "1" at bounding box center [416, 439] width 22 height 26
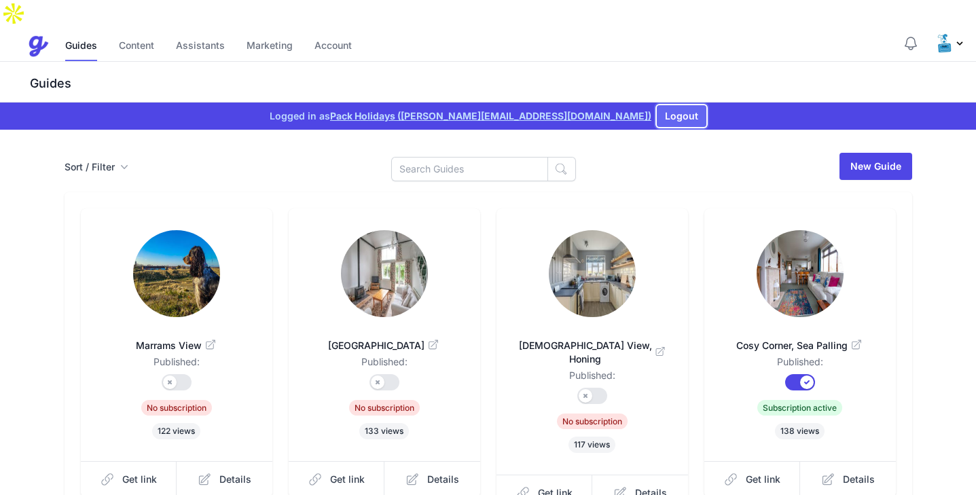
click at [656, 105] on button "Logout" at bounding box center [681, 116] width 50 height 22
